Goal: Find specific page/section: Find specific page/section

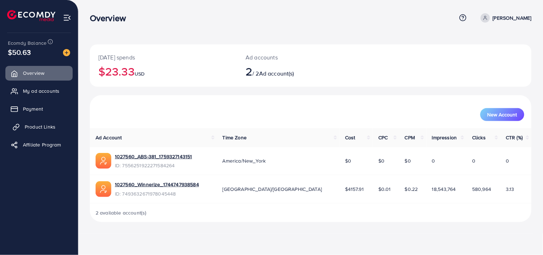
click at [20, 121] on link "Product Links" at bounding box center [38, 127] width 67 height 14
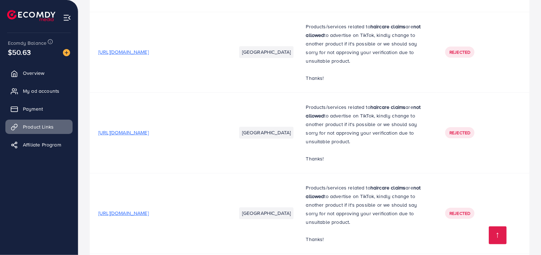
scroll to position [3192, 0]
click at [149, 133] on span "[URL][DOMAIN_NAME]" at bounding box center [123, 131] width 50 height 7
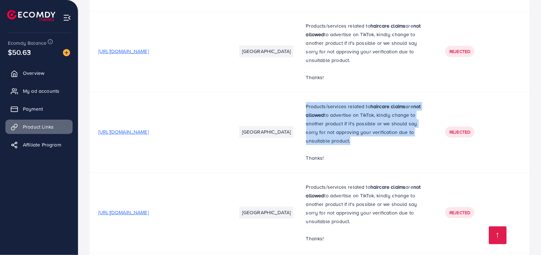
drag, startPoint x: 317, startPoint y: 106, endPoint x: 428, endPoint y: 144, distance: 117.6
click at [428, 144] on p "Products/services related to haircare claims are not allowed to advertise on Ti…" at bounding box center [367, 123] width 122 height 43
copy p "Products/services related to haircare claims are not allowed to advertise on Ti…"
click at [53, 148] on span "Affiliate Program" at bounding box center [44, 144] width 38 height 7
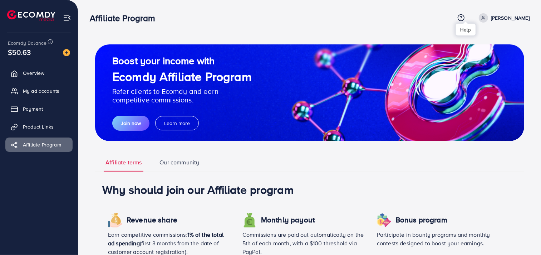
click at [465, 14] on icon at bounding box center [462, 18] width 8 height 8
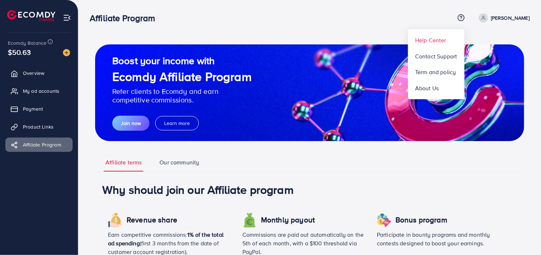
click at [444, 42] on span "Help Center" at bounding box center [430, 40] width 31 height 9
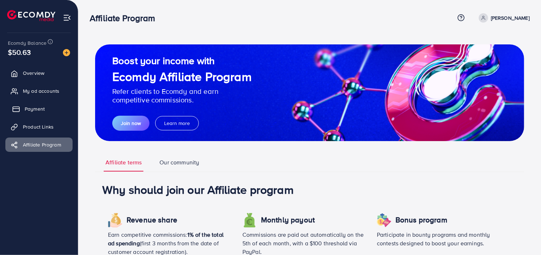
click at [42, 108] on span "Payment" at bounding box center [35, 108] width 20 height 7
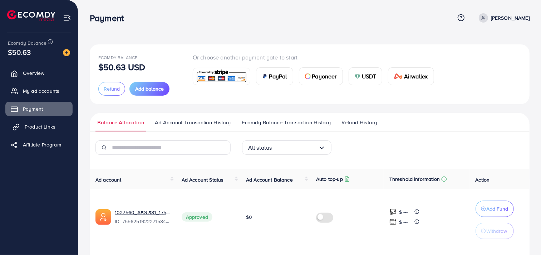
click at [47, 125] on span "Product Links" at bounding box center [40, 126] width 31 height 7
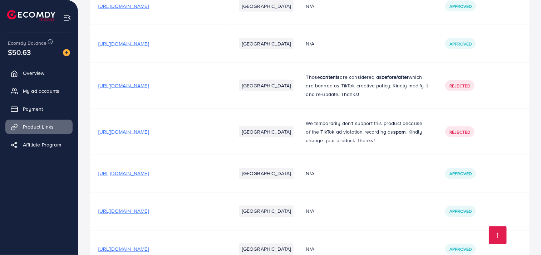
scroll to position [657, 0]
